Goal: Task Accomplishment & Management: Use online tool/utility

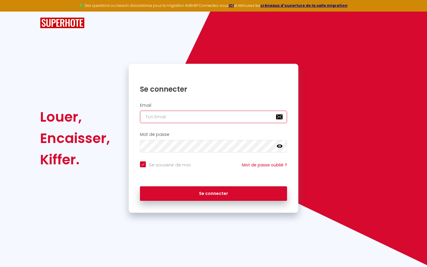
type input "l"
checkbox input "true"
type input "le"
checkbox input "true"
type input "les"
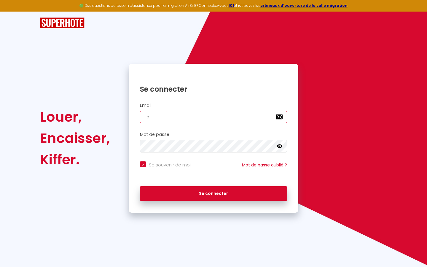
checkbox input "true"
type input "lesp"
checkbox input "true"
type input "lespa"
checkbox input "true"
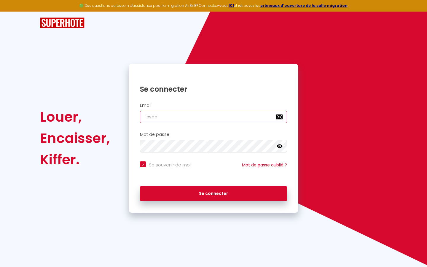
type input "lespac"
checkbox input "true"
type input "lespace"
checkbox input "true"
type input "lespaced"
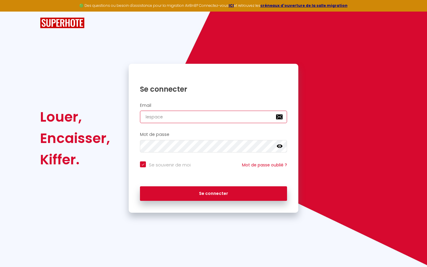
checkbox input "true"
type input "lespacede"
checkbox input "true"
type input "lespacedet"
checkbox input "true"
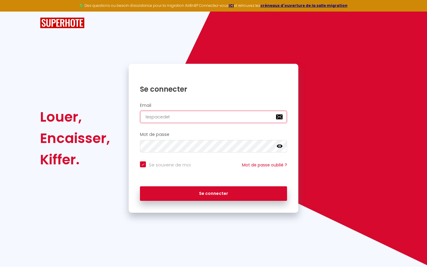
type input "lespacedete"
checkbox input "true"
type input "lespacedeten"
checkbox input "true"
type input "lespacedetent"
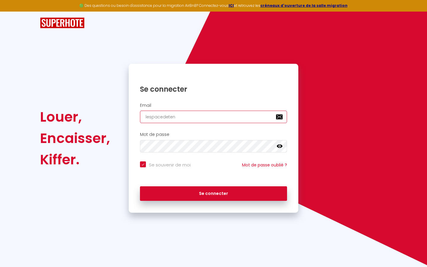
checkbox input "true"
type input "lespacedetente"
checkbox input "true"
type input "lespacedetente@"
checkbox input "true"
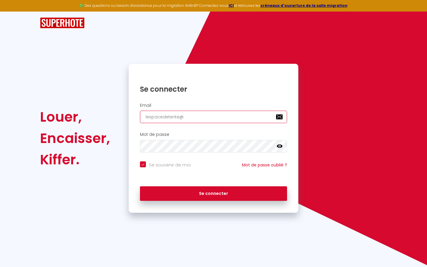
type input "lespacedetente@g"
checkbox input "true"
type input "lespacedetente@gm"
checkbox input "true"
type input "lespacedetente@gma"
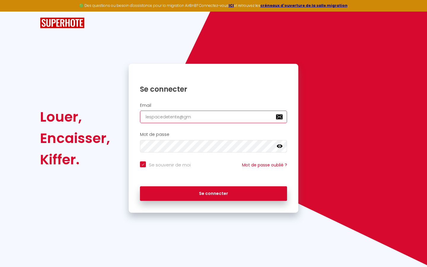
checkbox input "true"
type input "lespacedetente@gmai"
checkbox input "true"
type input "[EMAIL_ADDRESS]"
checkbox input "true"
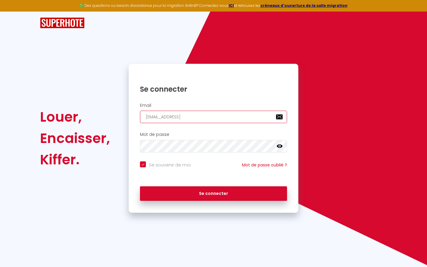
type input "[EMAIL_ADDRESS]."
checkbox input "true"
type input "lespacedetente@gmail.c"
checkbox input "true"
type input "[EMAIL_ADDRESS][DOMAIN_NAME]"
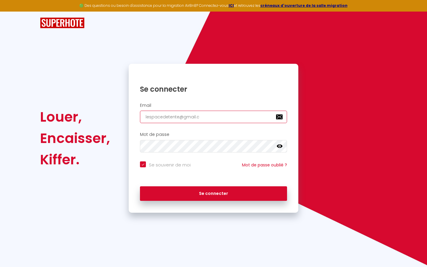
checkbox input "true"
type input "[EMAIL_ADDRESS][DOMAIN_NAME]"
checkbox input "true"
